Goal: Information Seeking & Learning: Learn about a topic

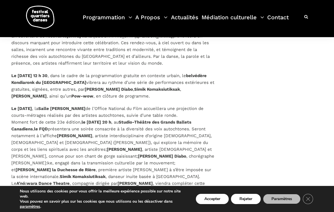
scroll to position [760, 0]
click at [247, 202] on button "Rejeter" at bounding box center [246, 199] width 30 height 10
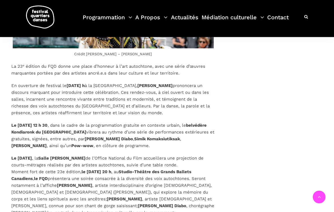
scroll to position [711, 0]
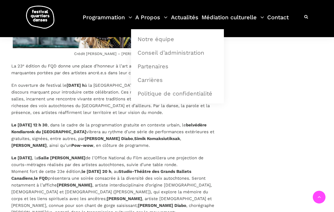
click at [143, 19] on link "A Propos" at bounding box center [151, 20] width 32 height 17
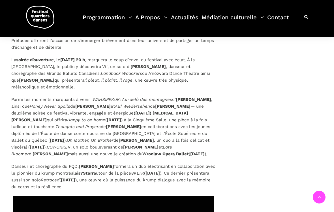
scroll to position [1505, 0]
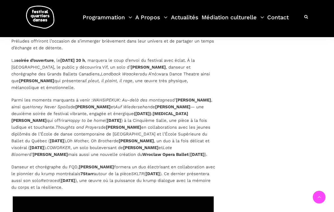
click at [278, 17] on link "Contact" at bounding box center [278, 20] width 22 height 17
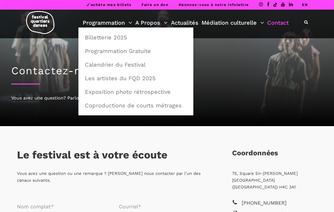
click at [110, 24] on link "Programmation" at bounding box center [108, 23] width 50 height 10
click at [120, 52] on link "Programmation Gratuite" at bounding box center [136, 50] width 109 height 13
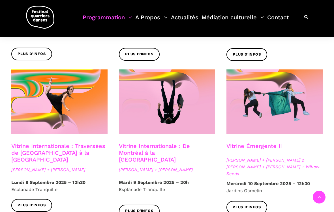
scroll to position [425, 0]
